Goal: Navigation & Orientation: Go to known website

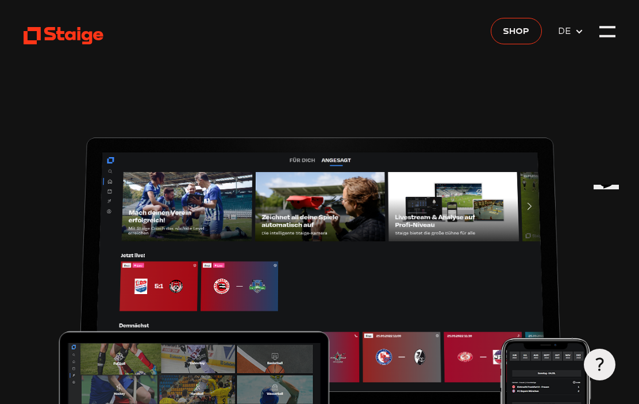
click at [32, 33] on icon at bounding box center [64, 36] width 81 height 20
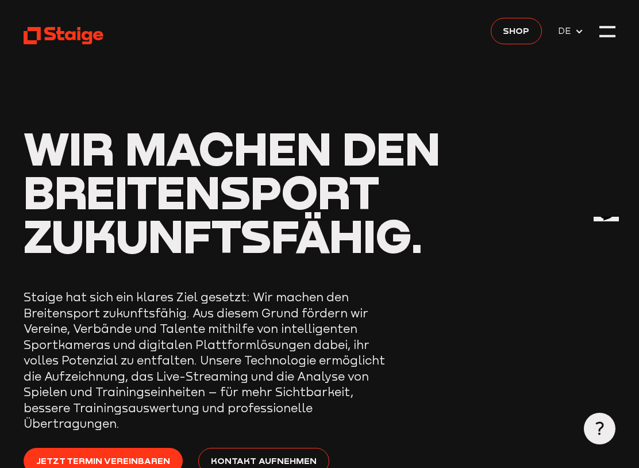
click at [39, 35] on use at bounding box center [64, 35] width 81 height 17
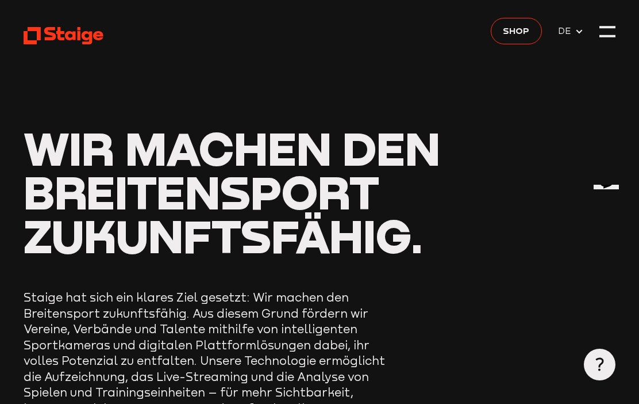
click at [565, 30] on span "DE" at bounding box center [566, 31] width 17 height 14
click at [569, 33] on span "DE" at bounding box center [566, 31] width 17 height 14
click at [608, 35] on div at bounding box center [608, 32] width 16 height 16
